Goal: Transaction & Acquisition: Purchase product/service

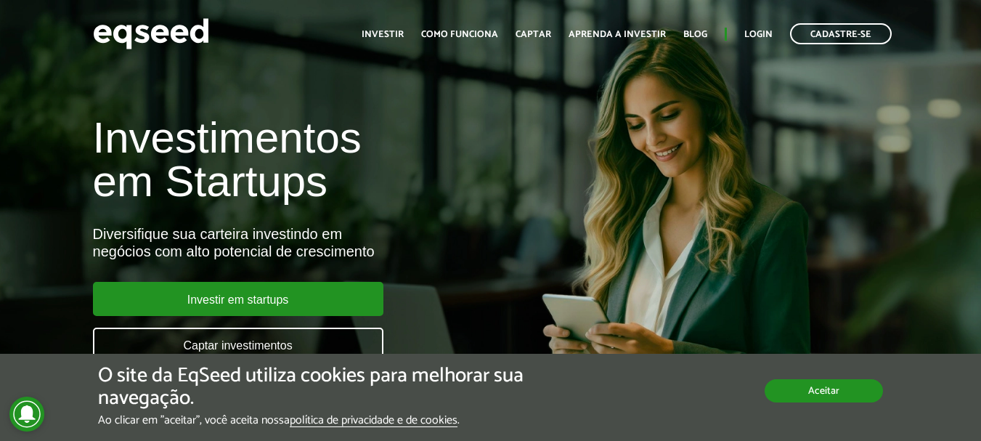
click at [811, 387] on button "Aceitar" at bounding box center [824, 390] width 118 height 23
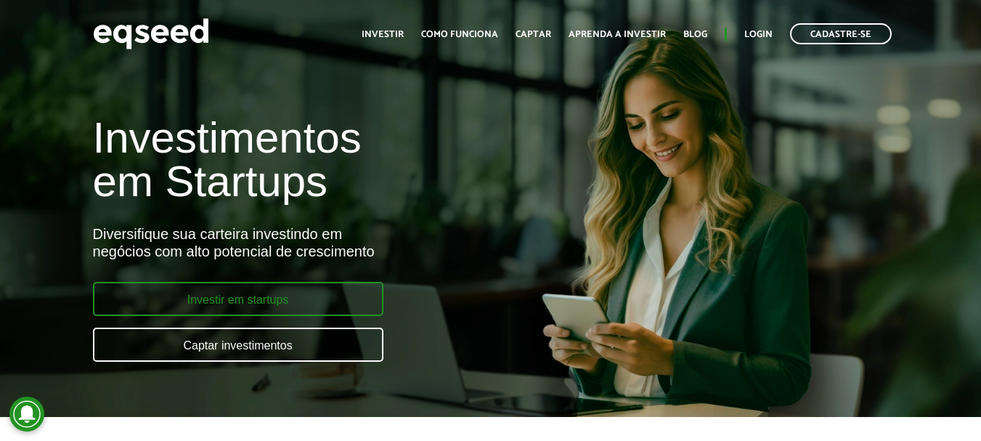
click at [240, 309] on link "Investir em startups" at bounding box center [238, 299] width 291 height 34
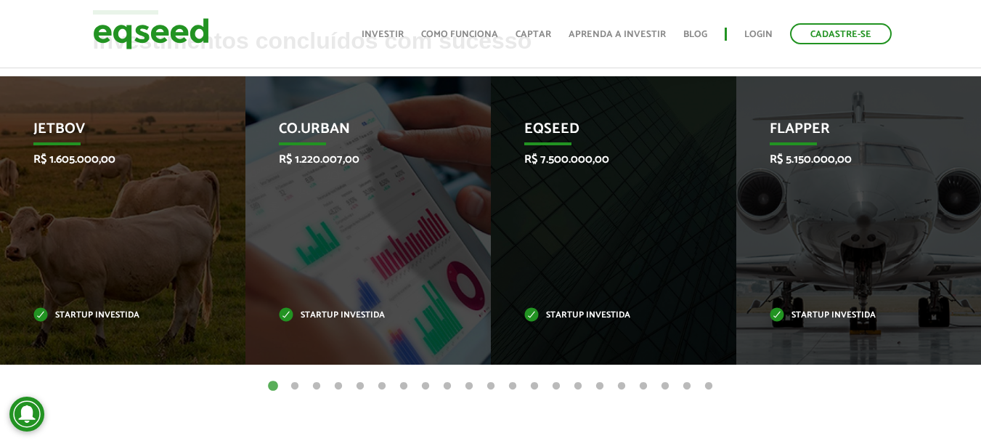
scroll to position [581, 0]
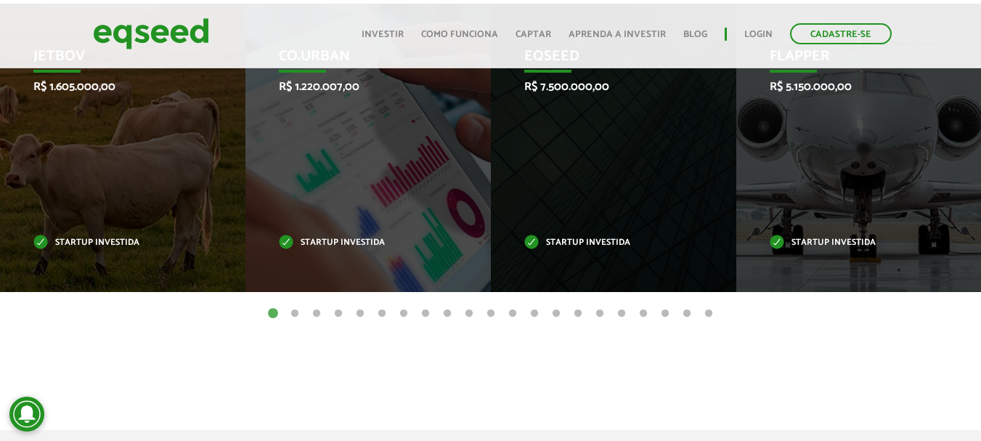
click at [299, 315] on button "2" at bounding box center [295, 314] width 15 height 15
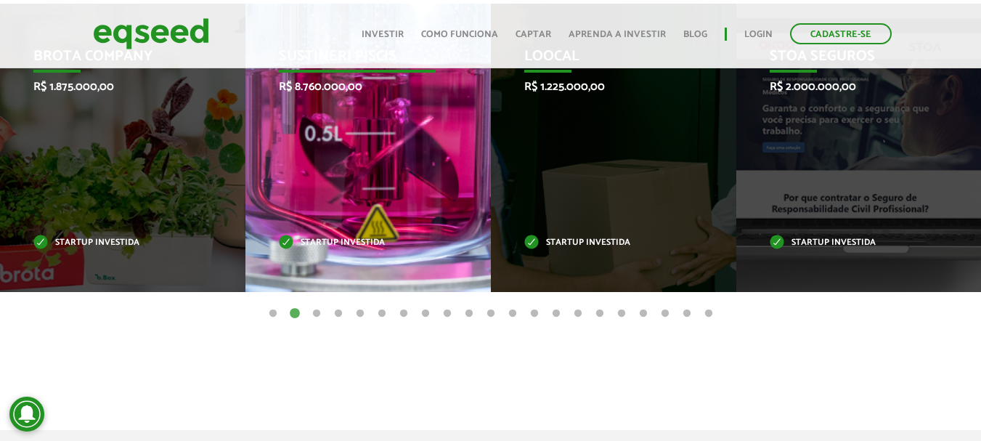
scroll to position [509, 0]
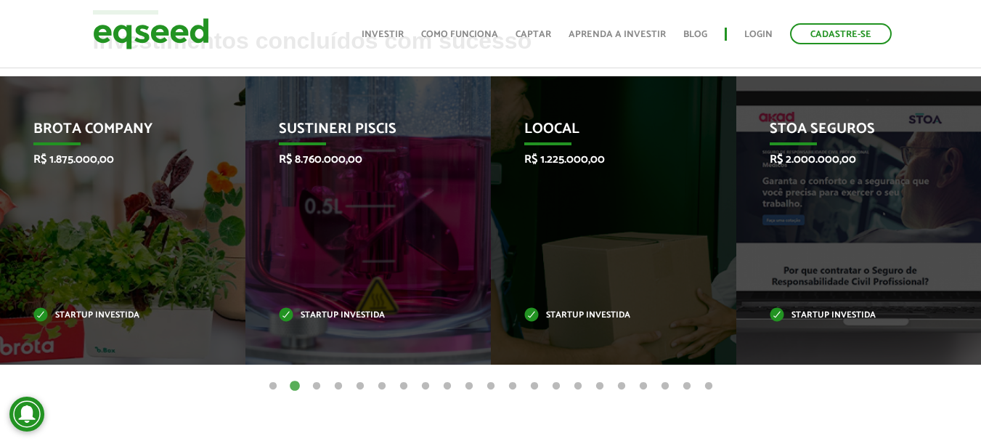
click at [317, 384] on button "3" at bounding box center [316, 386] width 15 height 15
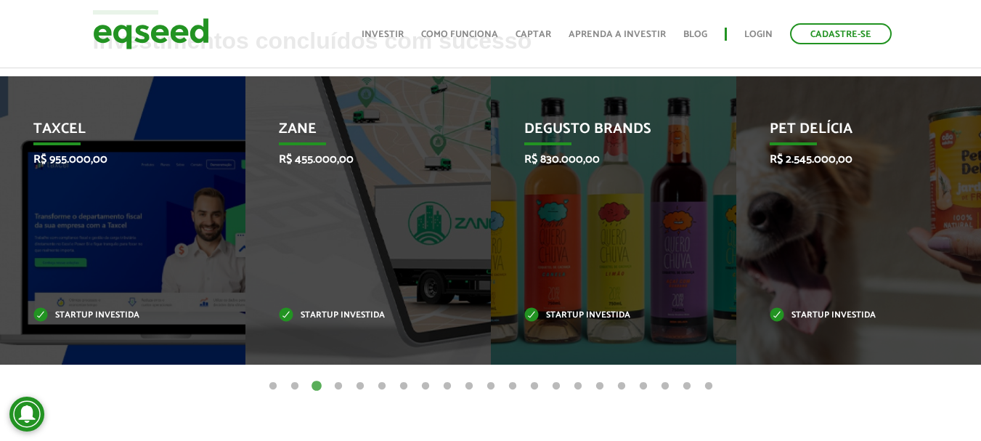
click at [341, 384] on button "4" at bounding box center [338, 386] width 15 height 15
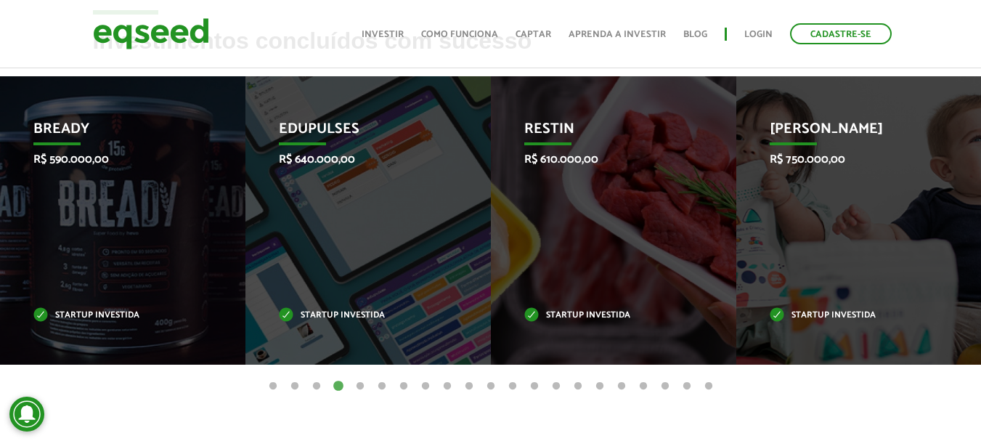
click at [317, 386] on button "3" at bounding box center [316, 386] width 15 height 15
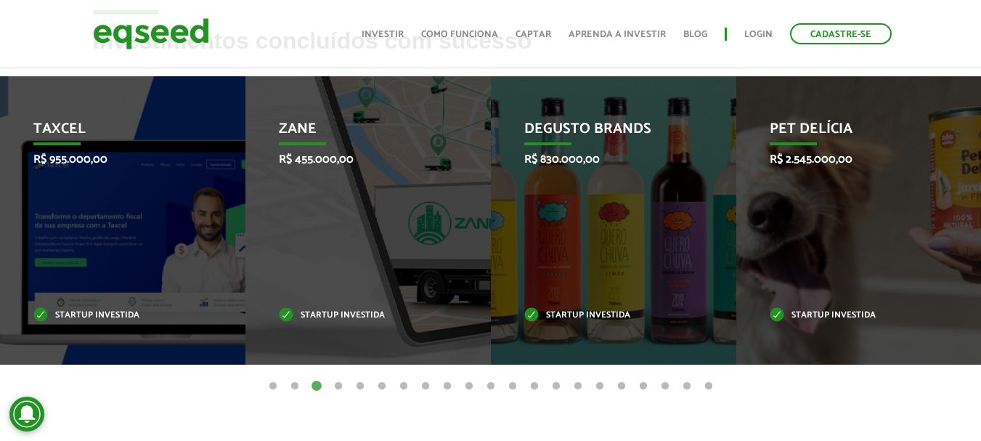
click at [362, 386] on button "5" at bounding box center [360, 386] width 15 height 15
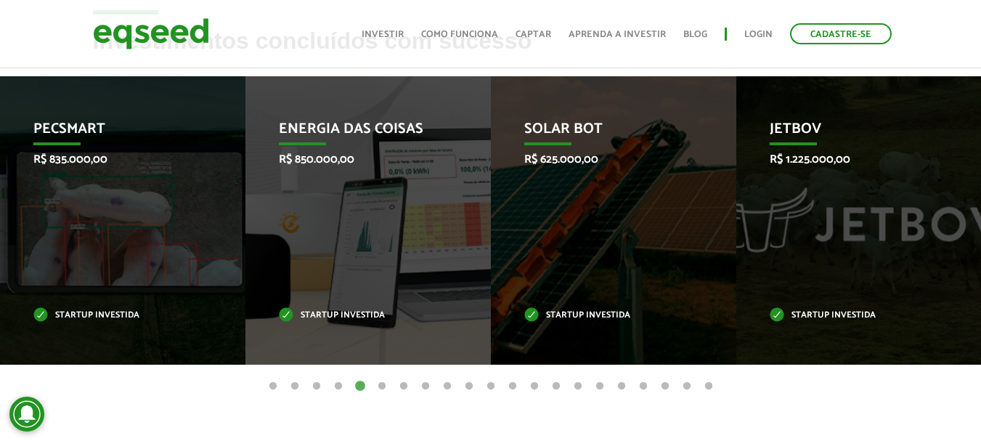
click at [384, 386] on button "6" at bounding box center [382, 386] width 15 height 15
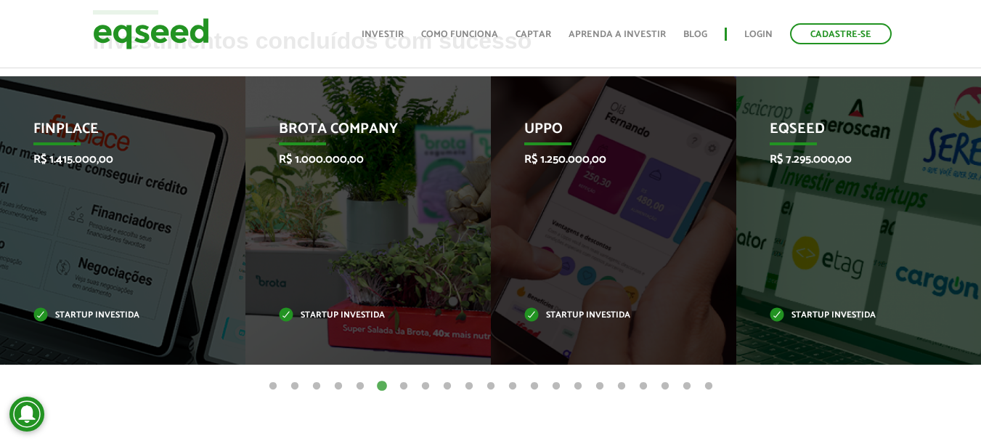
click at [400, 386] on button "7" at bounding box center [404, 386] width 15 height 15
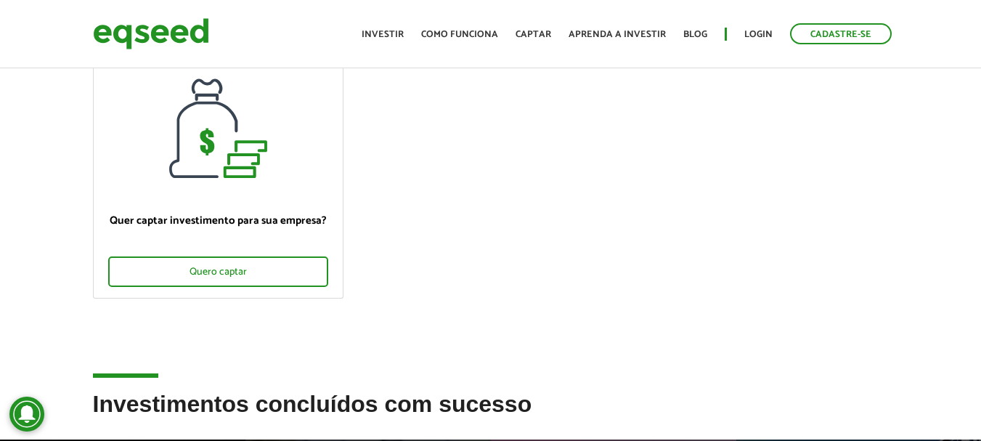
scroll to position [0, 0]
